Goal: Information Seeking & Learning: Learn about a topic

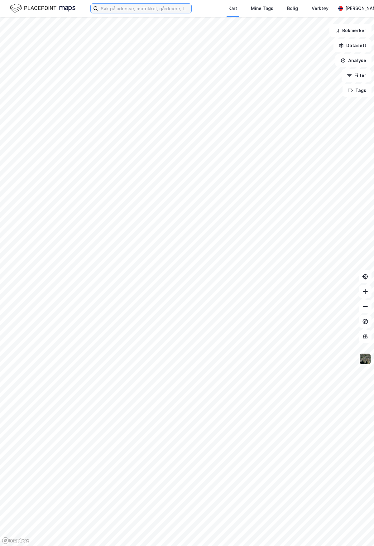
click at [131, 9] on input at bounding box center [144, 8] width 93 height 9
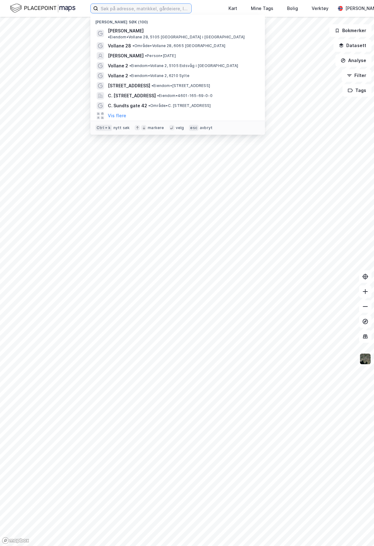
click at [126, 11] on input at bounding box center [144, 8] width 93 height 9
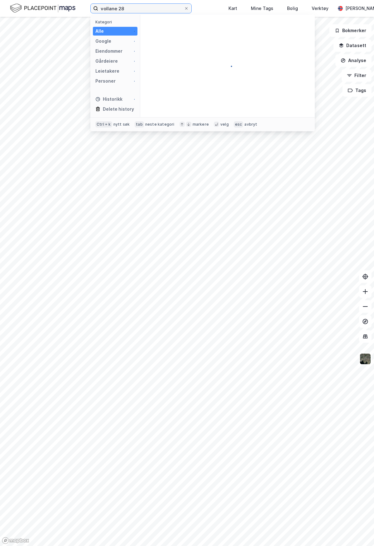
type input "vollane 28"
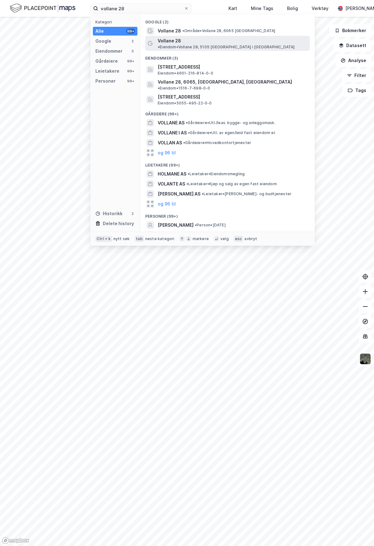
click at [207, 45] on span "• Eiendom • Vollane 28, 5105 [GEOGRAPHIC_DATA] i [GEOGRAPHIC_DATA]" at bounding box center [226, 47] width 137 height 5
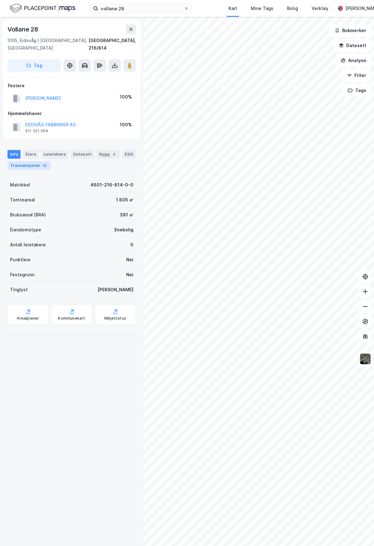
click at [29, 161] on div "Transaksjoner 12" at bounding box center [28, 165] width 43 height 9
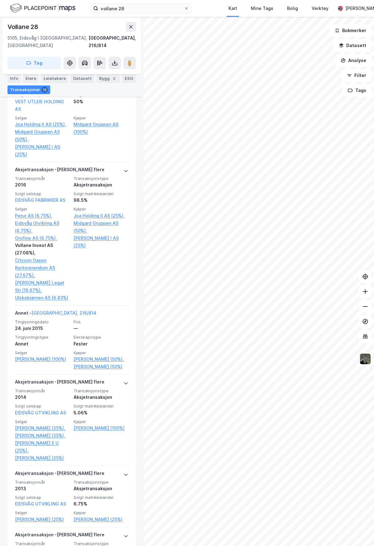
scroll to position [343, 0]
